Goal: Browse casually: Explore the website without a specific task or goal

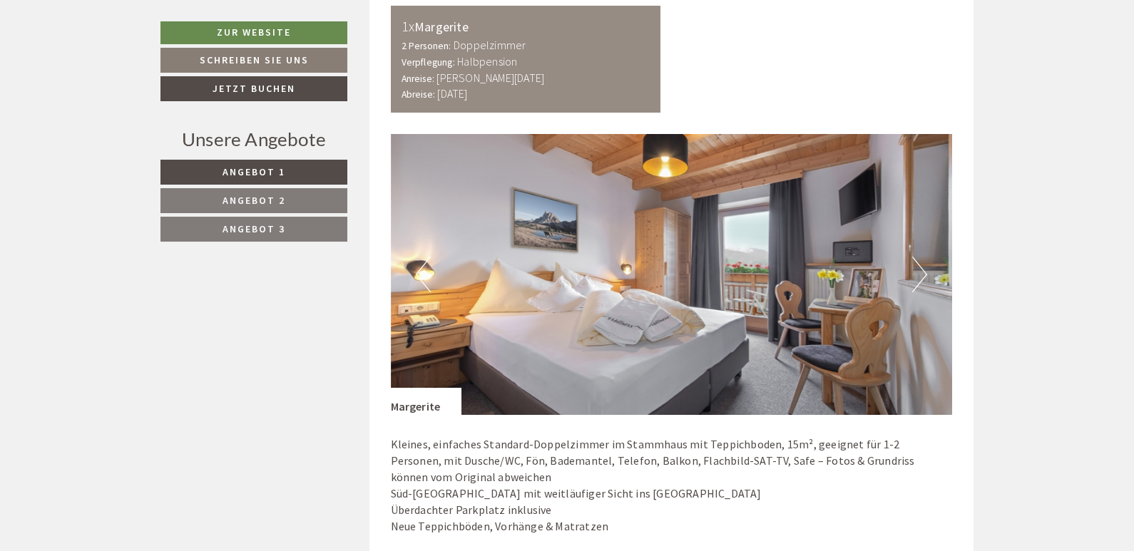
scroll to position [2663, 0]
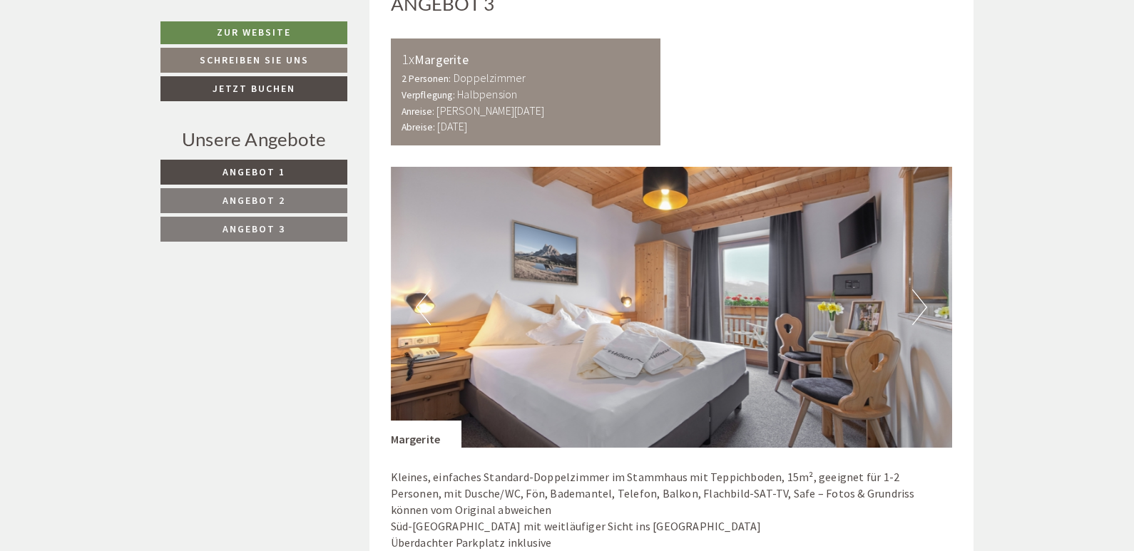
click at [922, 290] on button "Next" at bounding box center [920, 308] width 15 height 36
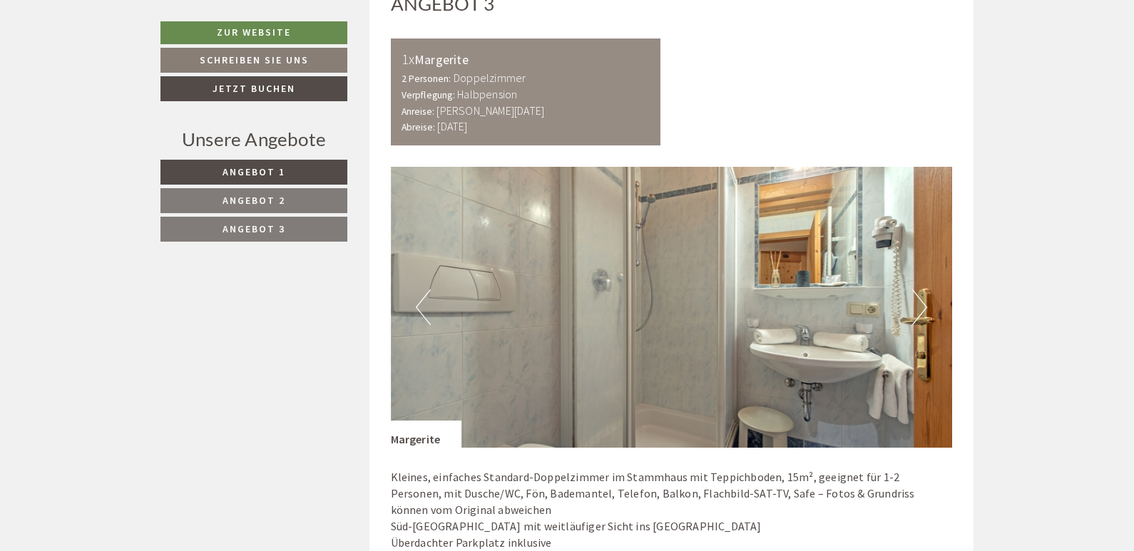
click at [920, 290] on button "Next" at bounding box center [920, 308] width 15 height 36
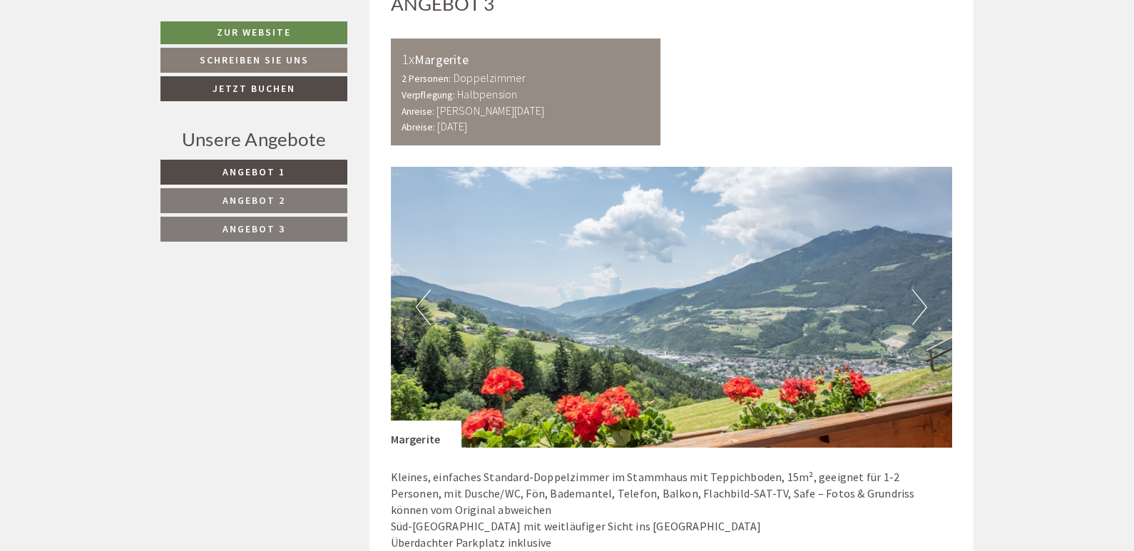
click at [920, 290] on button "Next" at bounding box center [920, 308] width 15 height 36
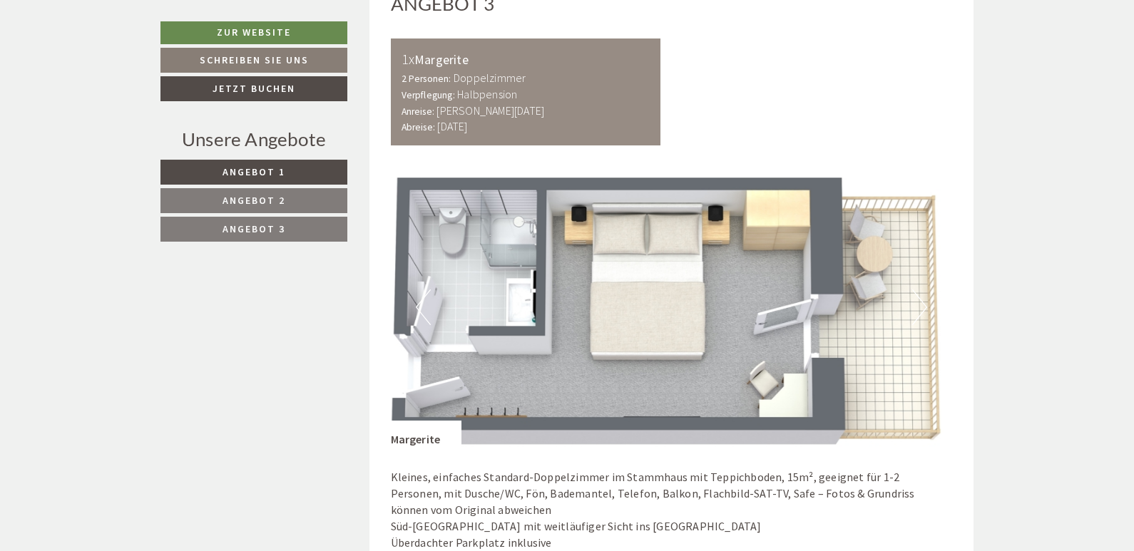
click at [920, 290] on button "Next" at bounding box center [920, 308] width 15 height 36
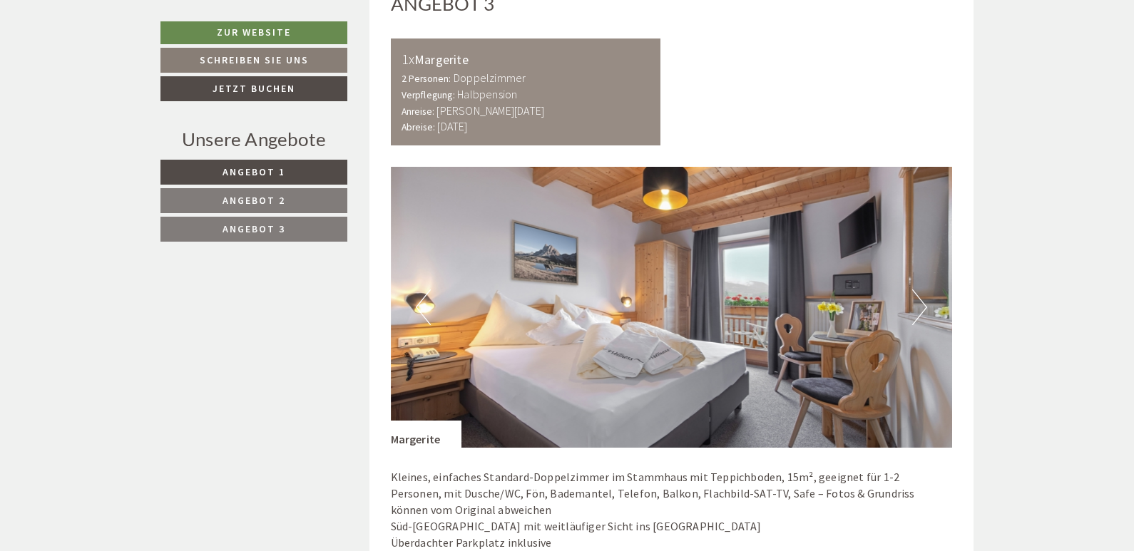
click at [426, 290] on button "Previous" at bounding box center [423, 308] width 15 height 36
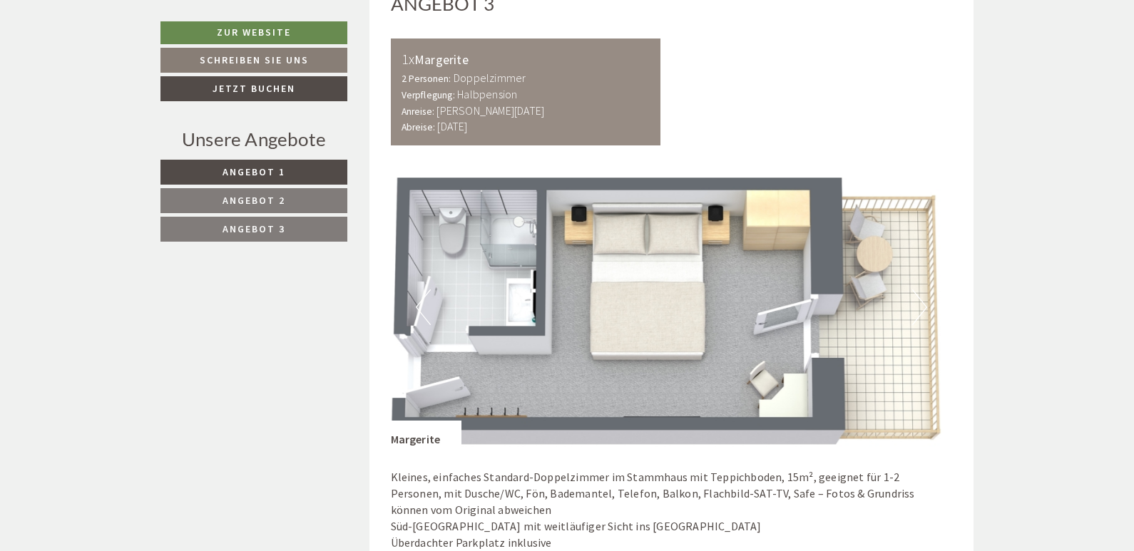
click at [925, 290] on button "Next" at bounding box center [920, 308] width 15 height 36
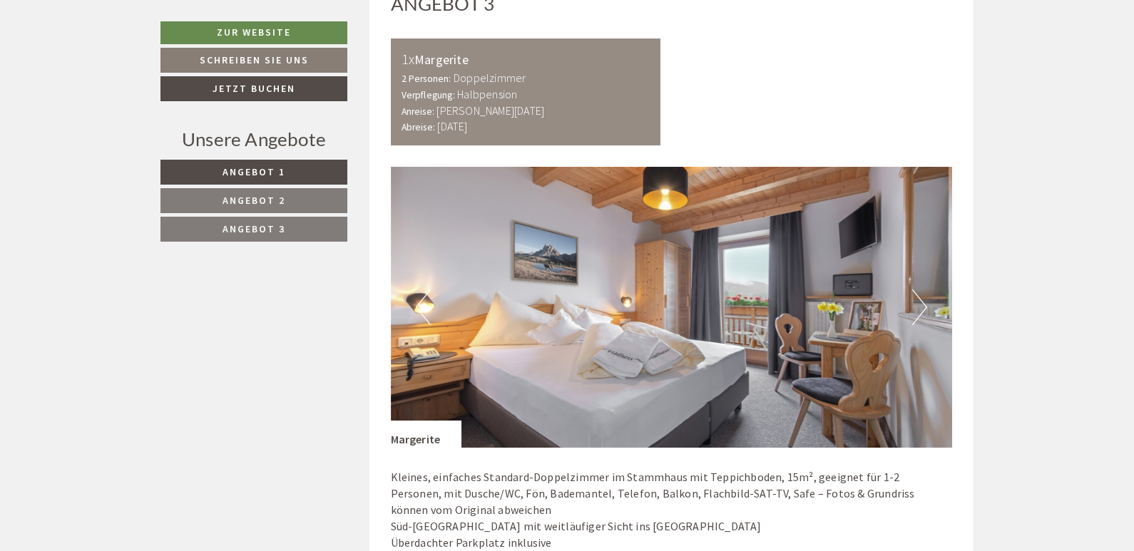
click at [925, 290] on button "Next" at bounding box center [920, 308] width 15 height 36
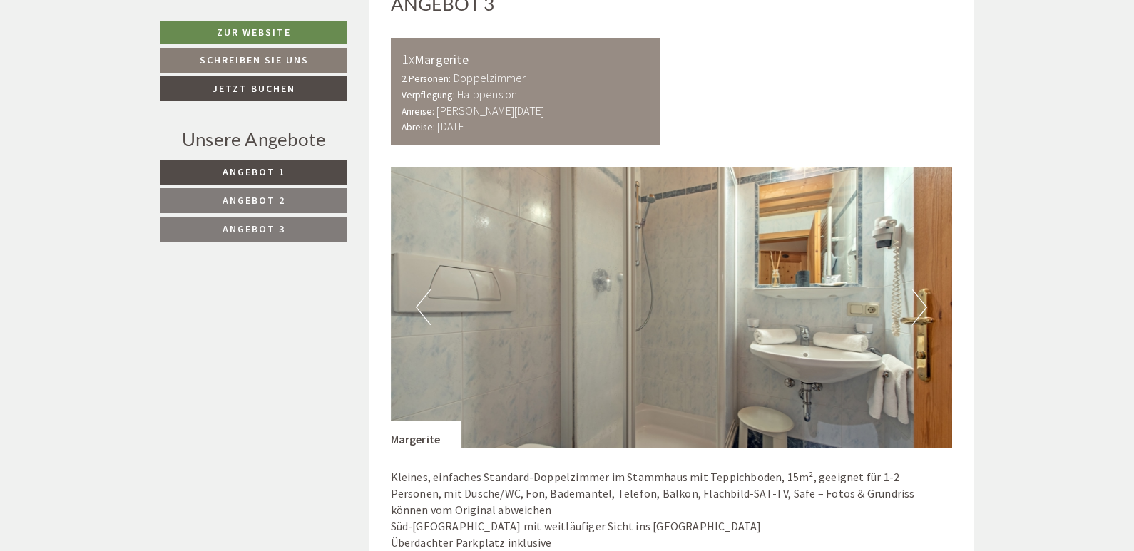
click at [925, 290] on button "Next" at bounding box center [920, 308] width 15 height 36
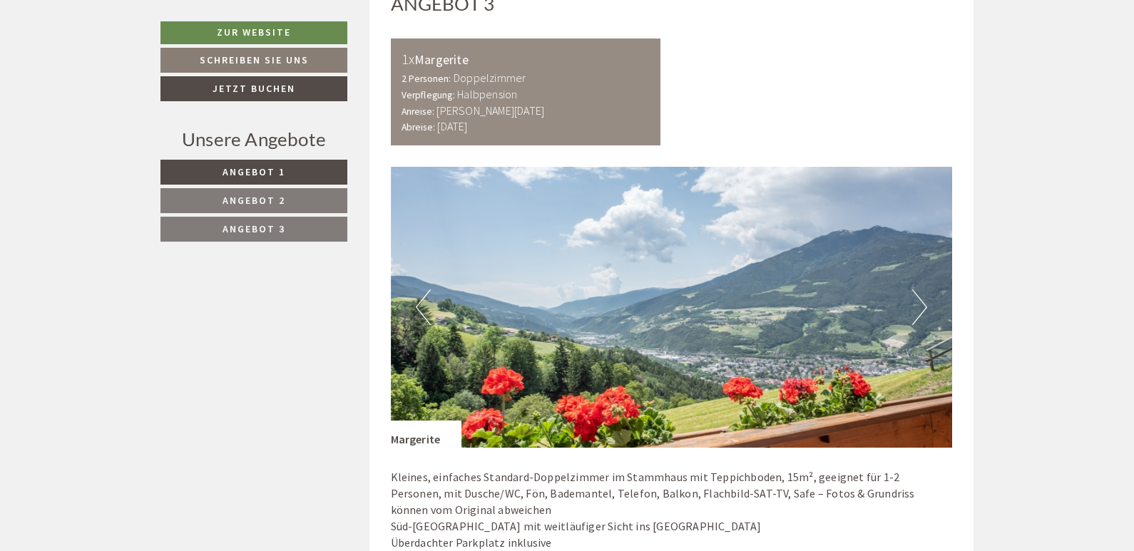
click at [422, 290] on button "Previous" at bounding box center [423, 308] width 15 height 36
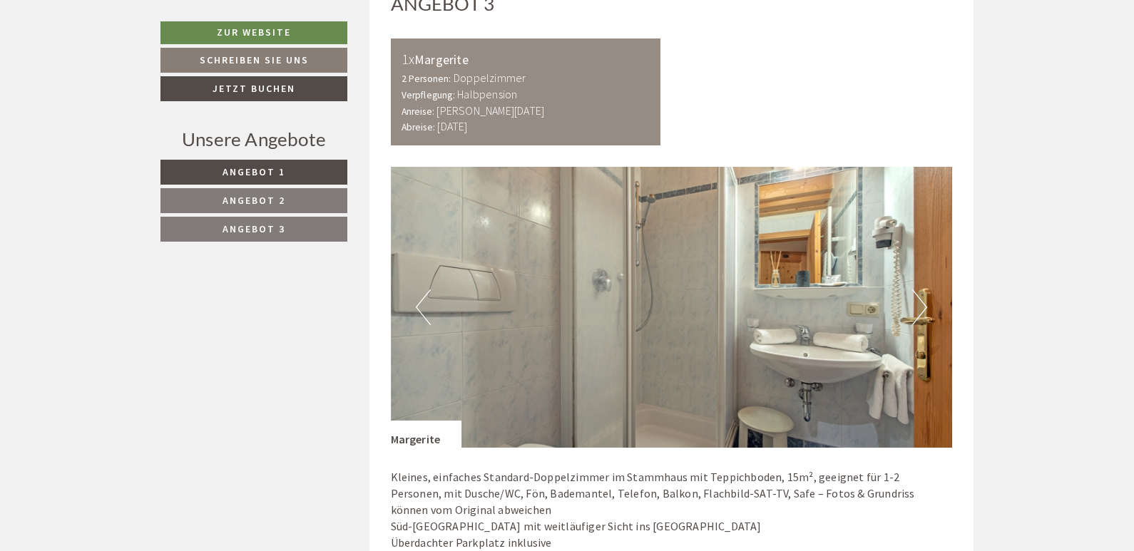
click at [422, 290] on button "Previous" at bounding box center [423, 308] width 15 height 36
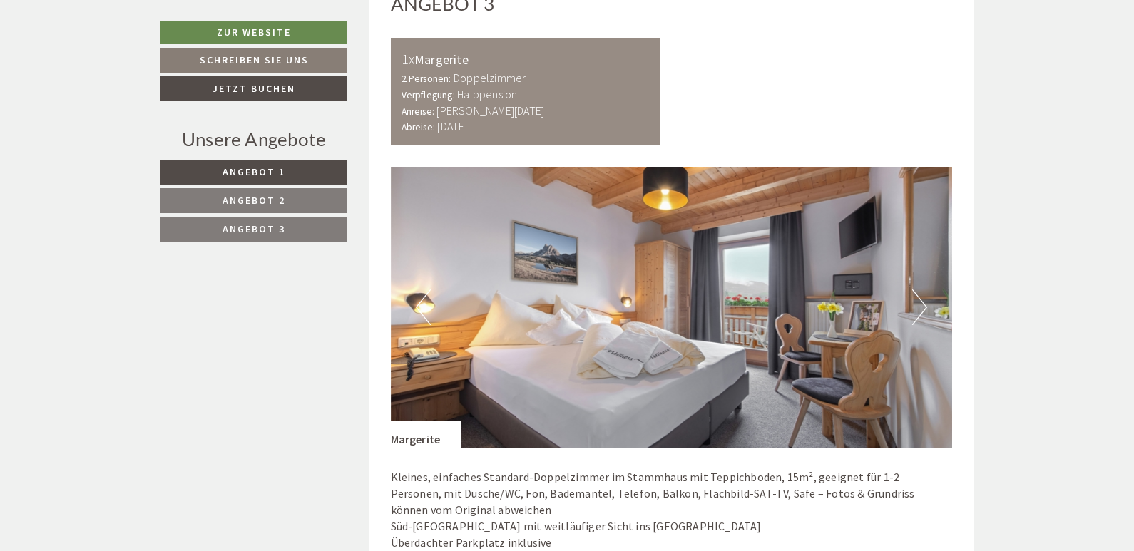
click at [422, 290] on button "Previous" at bounding box center [423, 308] width 15 height 36
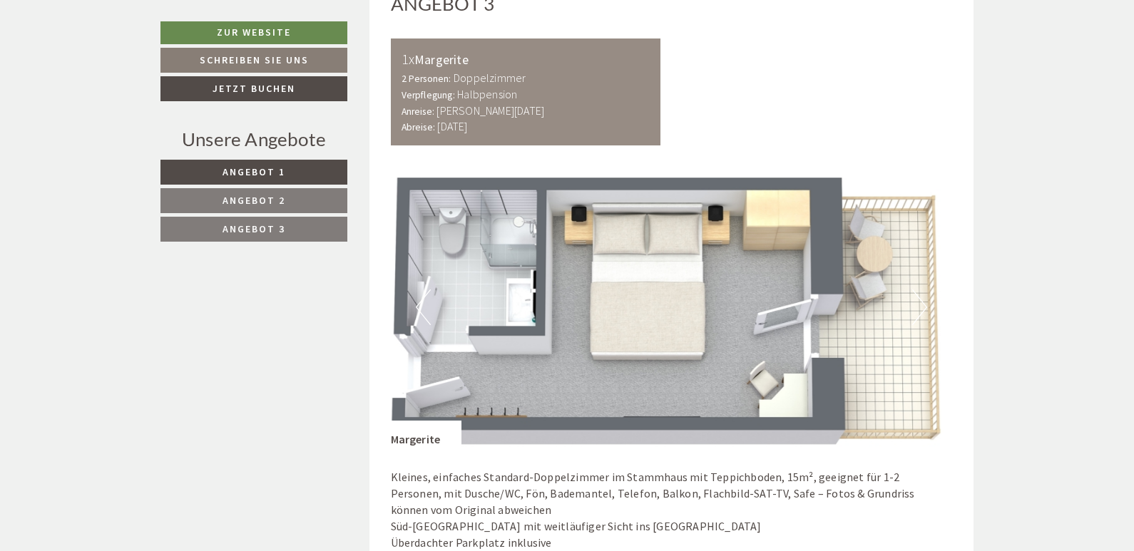
click at [422, 290] on button "Previous" at bounding box center [423, 308] width 15 height 36
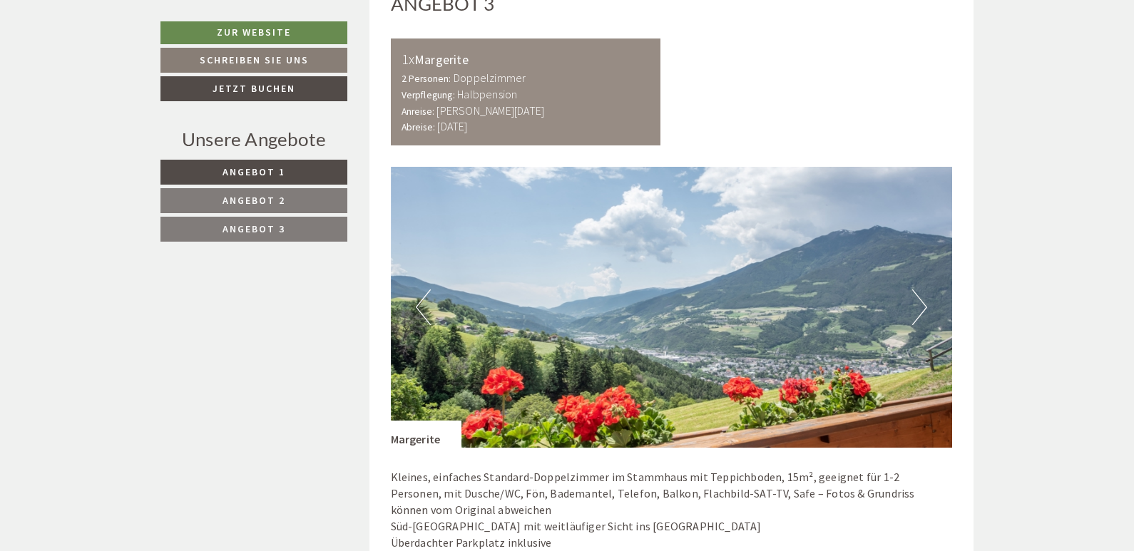
click at [922, 290] on button "Next" at bounding box center [920, 308] width 15 height 36
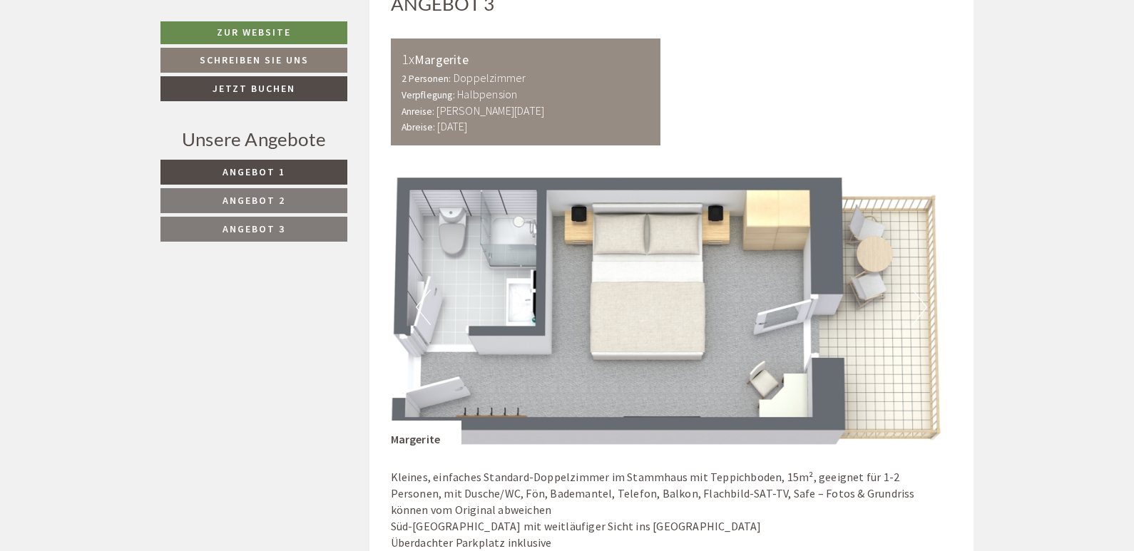
click at [393, 448] on div "Kleines, einfaches Standard-Doppelzimmer im Stammhaus mit Teppichboden, 15m², g…" at bounding box center [672, 522] width 562 height 148
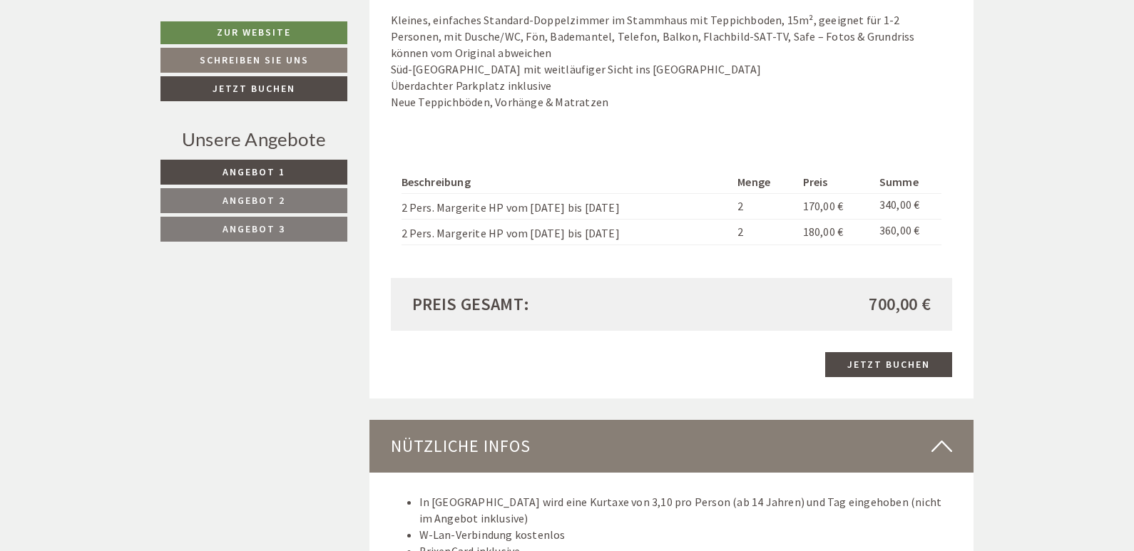
scroll to position [3454, 0]
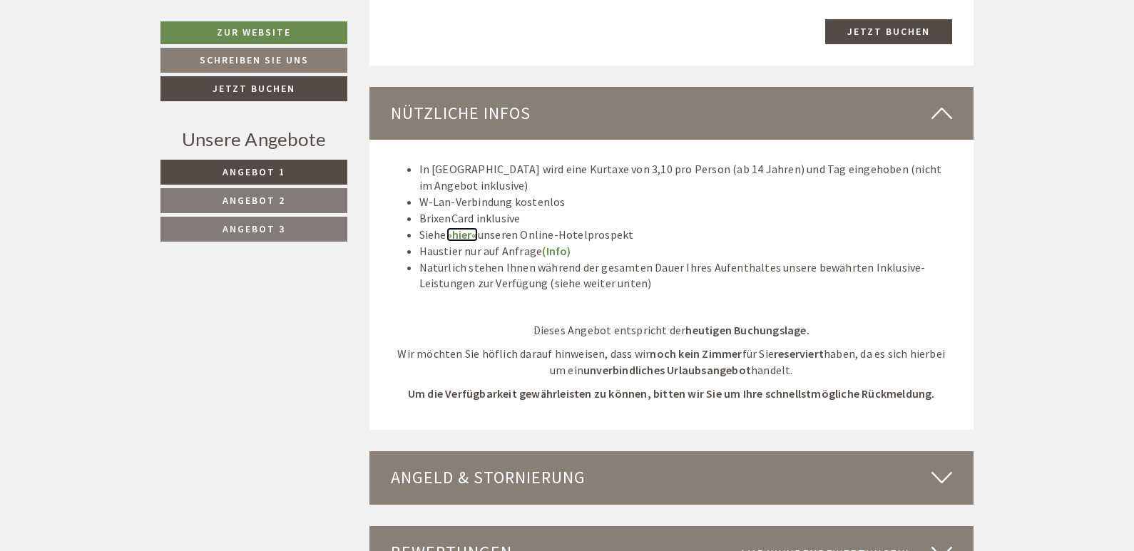
click at [462, 228] on link "»hier«" at bounding box center [462, 235] width 31 height 14
